Goal: Answer question/provide support: Share knowledge or assist other users

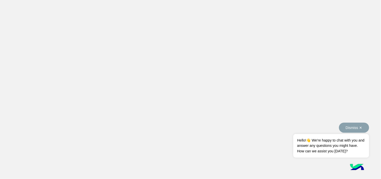
click at [353, 123] on button "Dismiss ✕" at bounding box center [354, 127] width 30 height 10
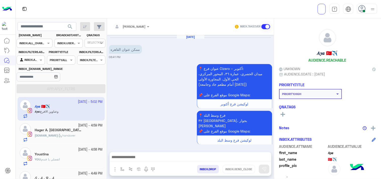
scroll to position [766, 0]
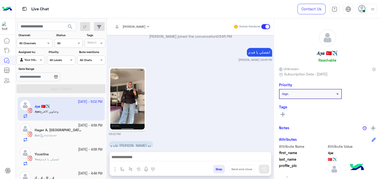
click at [367, 8] on div at bounding box center [367, 9] width 20 height 10
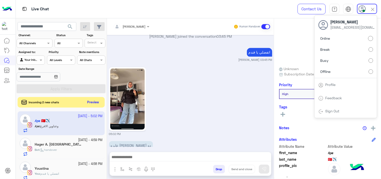
click at [95, 104] on button "Preview" at bounding box center [93, 102] width 16 height 7
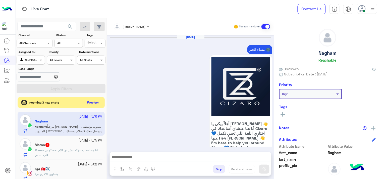
scroll to position [748, 0]
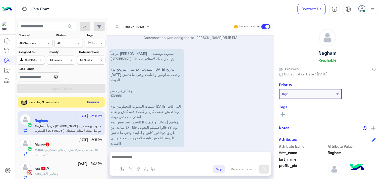
click at [92, 105] on button "Preview" at bounding box center [93, 102] width 16 height 7
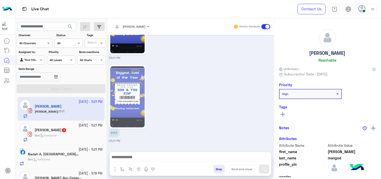
scroll to position [560, 0]
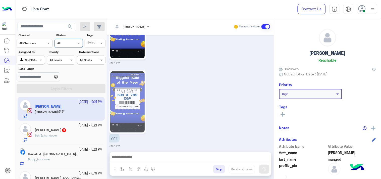
scroll to position [572, 0]
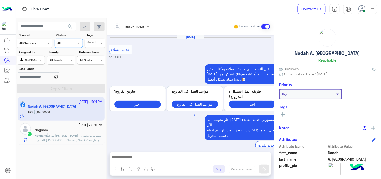
scroll to position [626, 0]
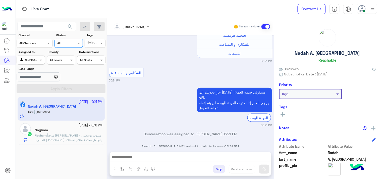
click at [363, 9] on icon at bounding box center [362, 9] width 8 height 8
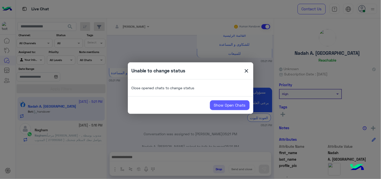
click at [245, 105] on link "Show Open Chats" at bounding box center [230, 105] width 40 height 10
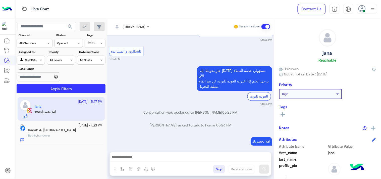
scroll to position [1231, 0]
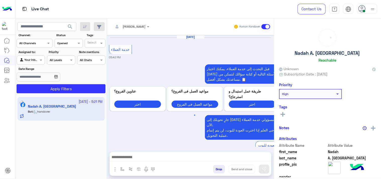
scroll to position [626, 0]
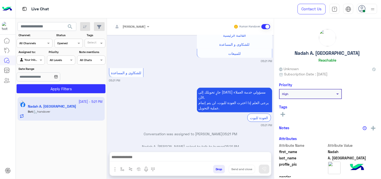
click at [362, 8] on icon at bounding box center [362, 9] width 8 height 8
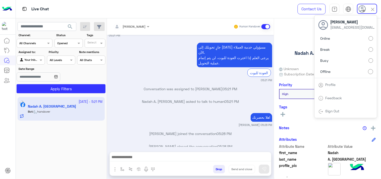
scroll to position [690, 0]
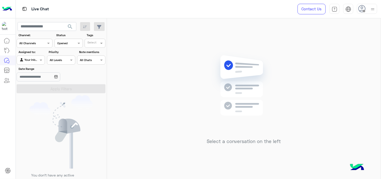
click at [361, 6] on icon at bounding box center [362, 9] width 8 height 8
